Goal: Task Accomplishment & Management: Use online tool/utility

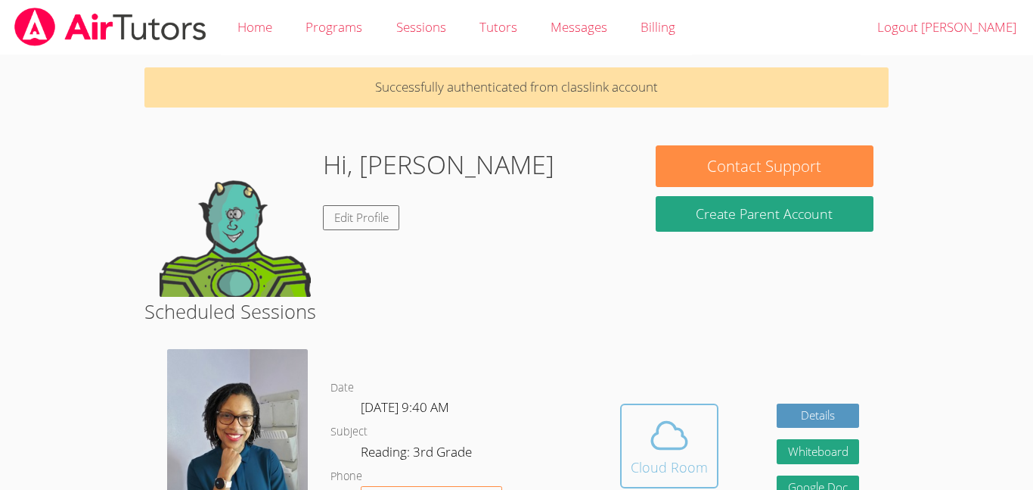
click at [659, 424] on icon at bounding box center [669, 434] width 35 height 26
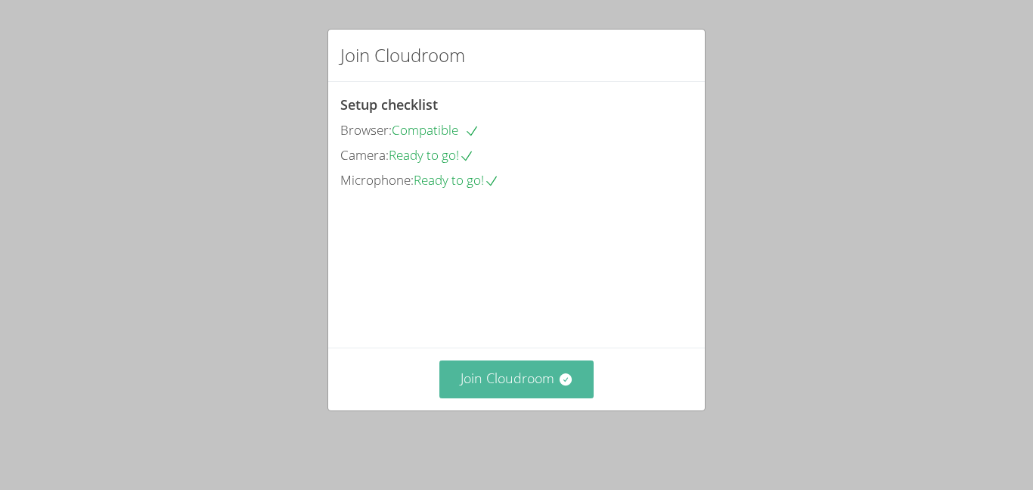
click at [496, 388] on button "Join Cloudroom" at bounding box center [517, 378] width 155 height 37
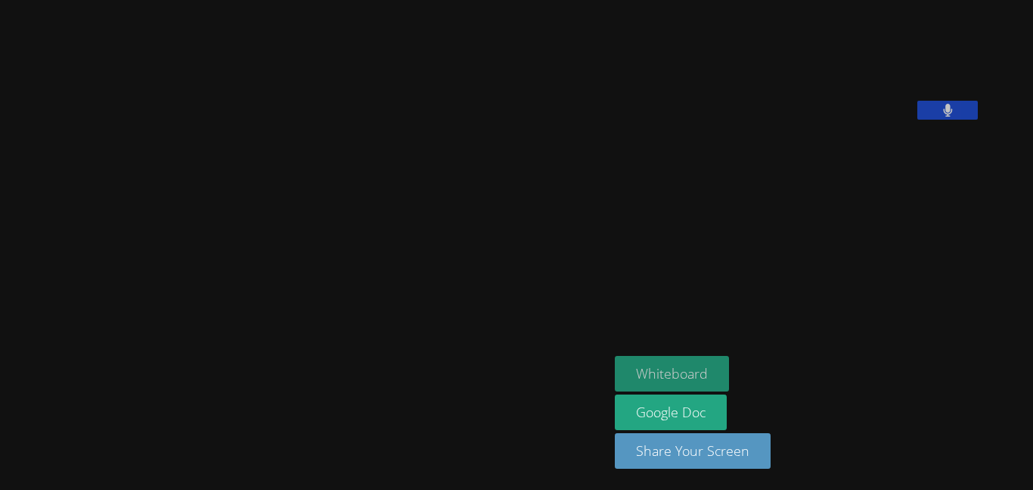
click at [702, 367] on button "Whiteboard" at bounding box center [672, 374] width 114 height 36
click at [687, 366] on button "Whiteboard" at bounding box center [672, 374] width 114 height 36
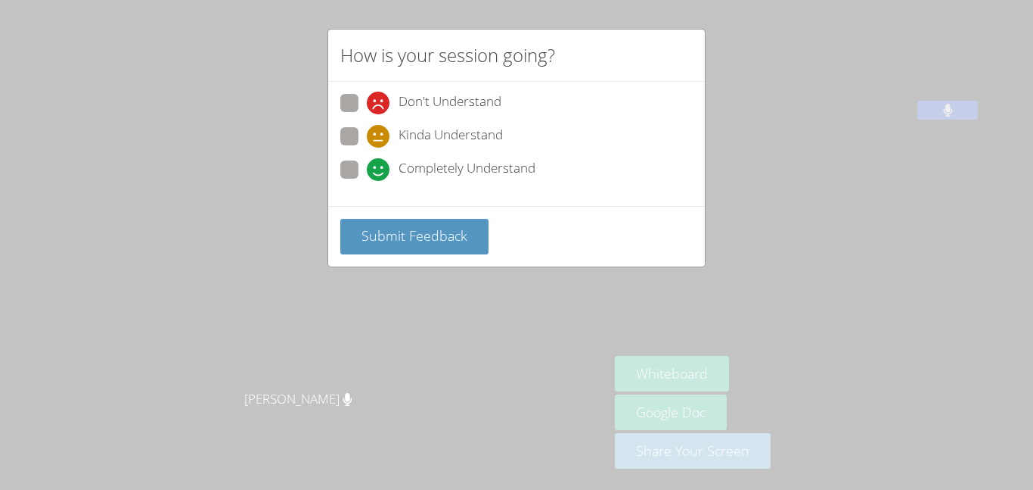
click at [379, 162] on icon at bounding box center [378, 169] width 23 height 23
click at [379, 162] on input "Completely Understand" at bounding box center [373, 166] width 13 height 13
radio input "true"
click at [389, 260] on div "Submit Feedback" at bounding box center [516, 236] width 377 height 61
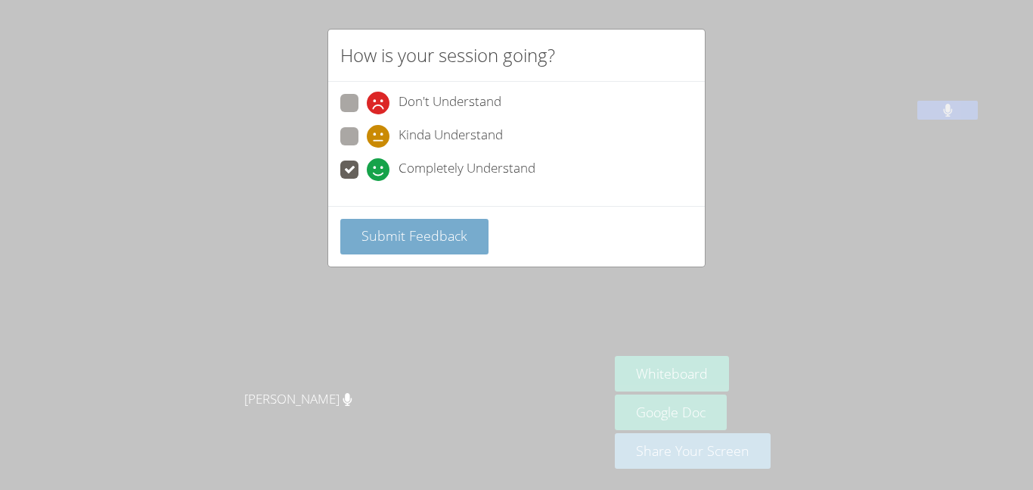
click at [388, 246] on button "Submit Feedback" at bounding box center [414, 237] width 148 height 36
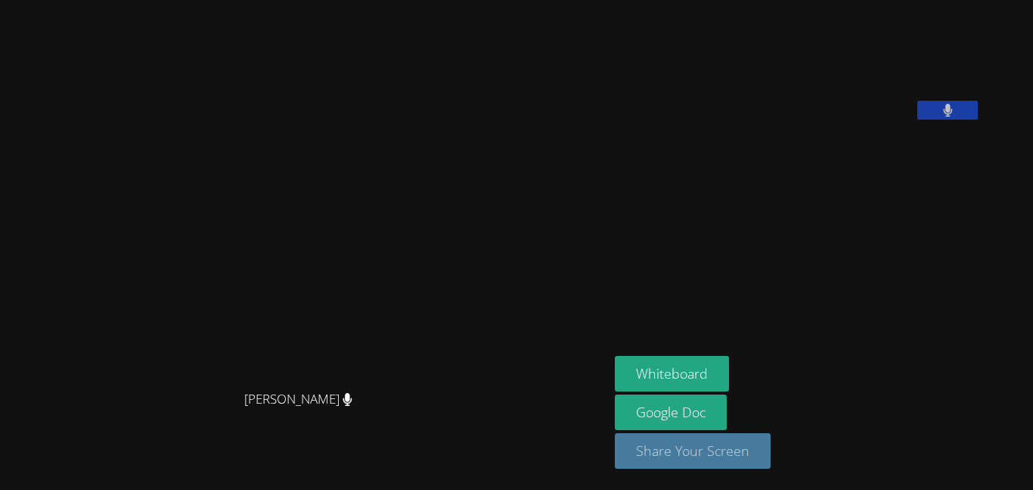
click at [720, 443] on button "Share Your Screen" at bounding box center [693, 451] width 156 height 36
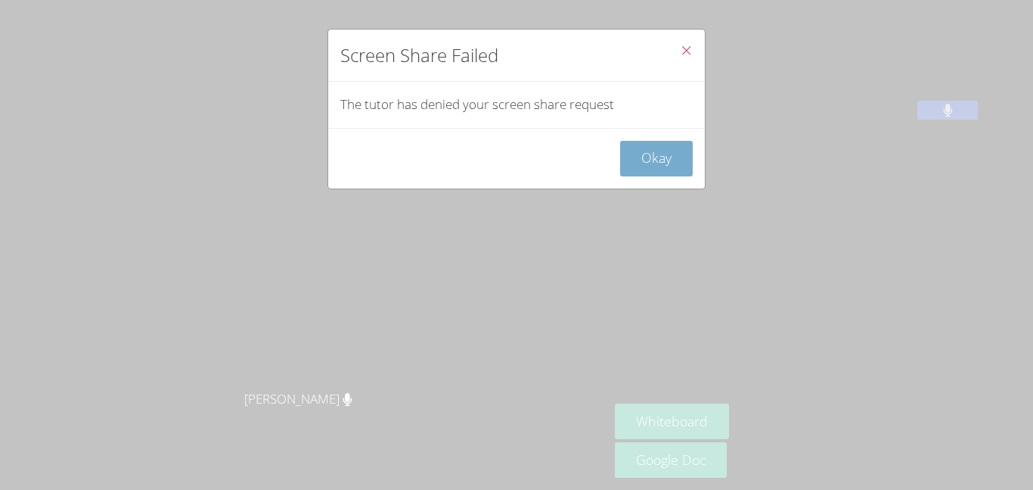
click at [668, 167] on button "Okay" at bounding box center [656, 159] width 73 height 36
